Goal: Complete application form

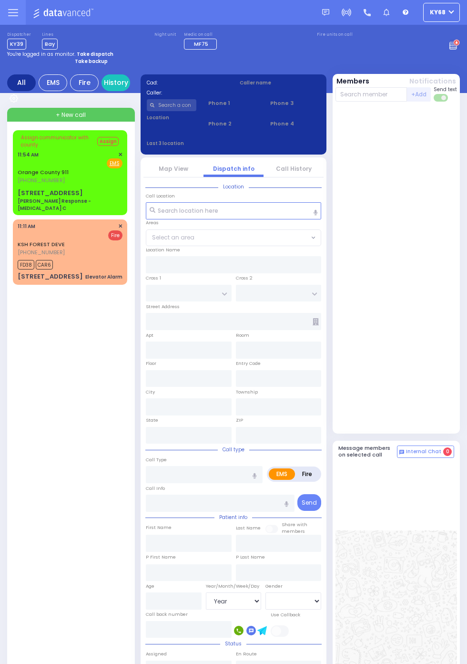
select select "Year"
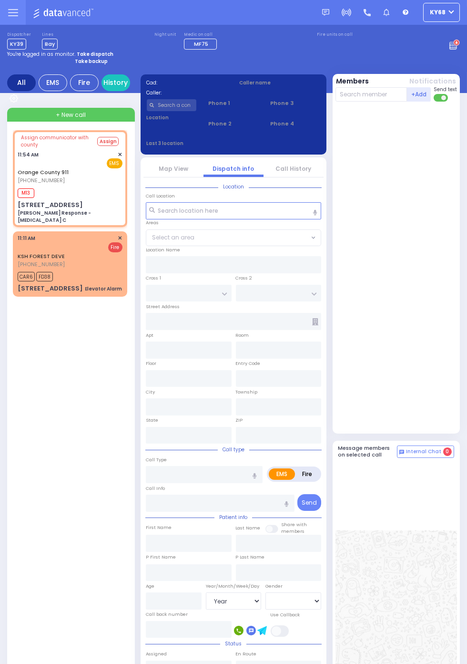
select select
type input "[PERSON_NAME] Response - [MEDICAL_DATA] C"
radio input "true"
type input "Nature: : Charlie Response - Chest Pain C Address: : 43 Centre Dr, 10917 Cross …"
select select
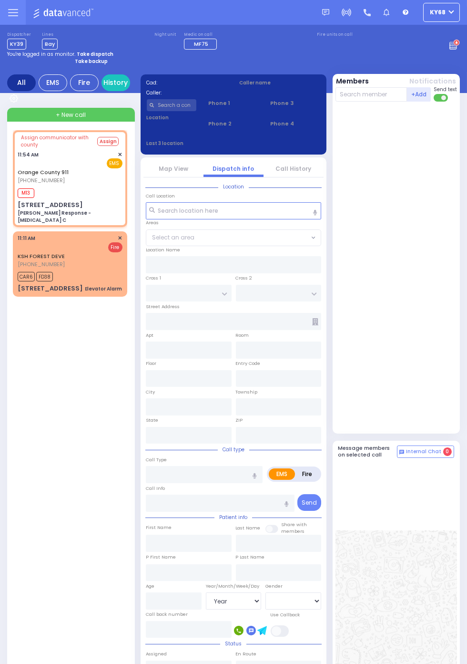
type input "11:57"
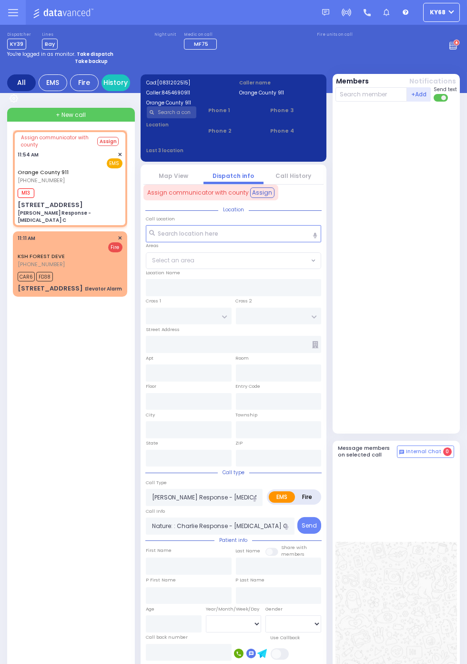
type input "[STREET_ADDRESS]"
type input "Monroe"
type input "New York"
type input "10917"
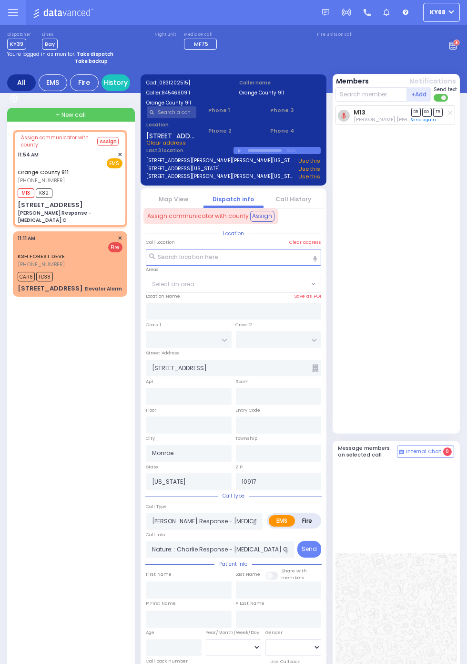
select select
radio input "true"
select select
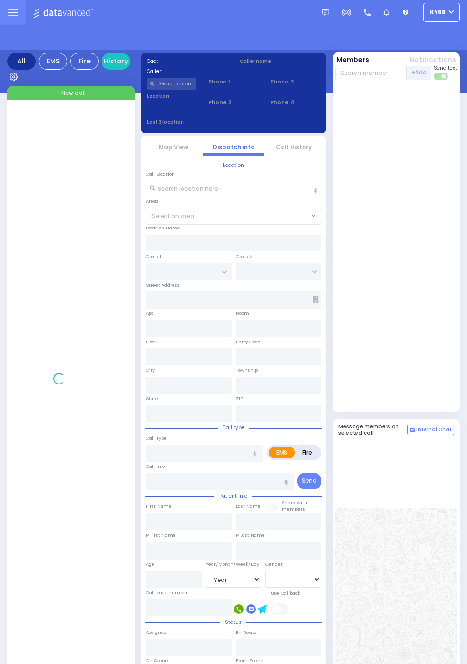
select select "Year"
